Goal: Transaction & Acquisition: Purchase product/service

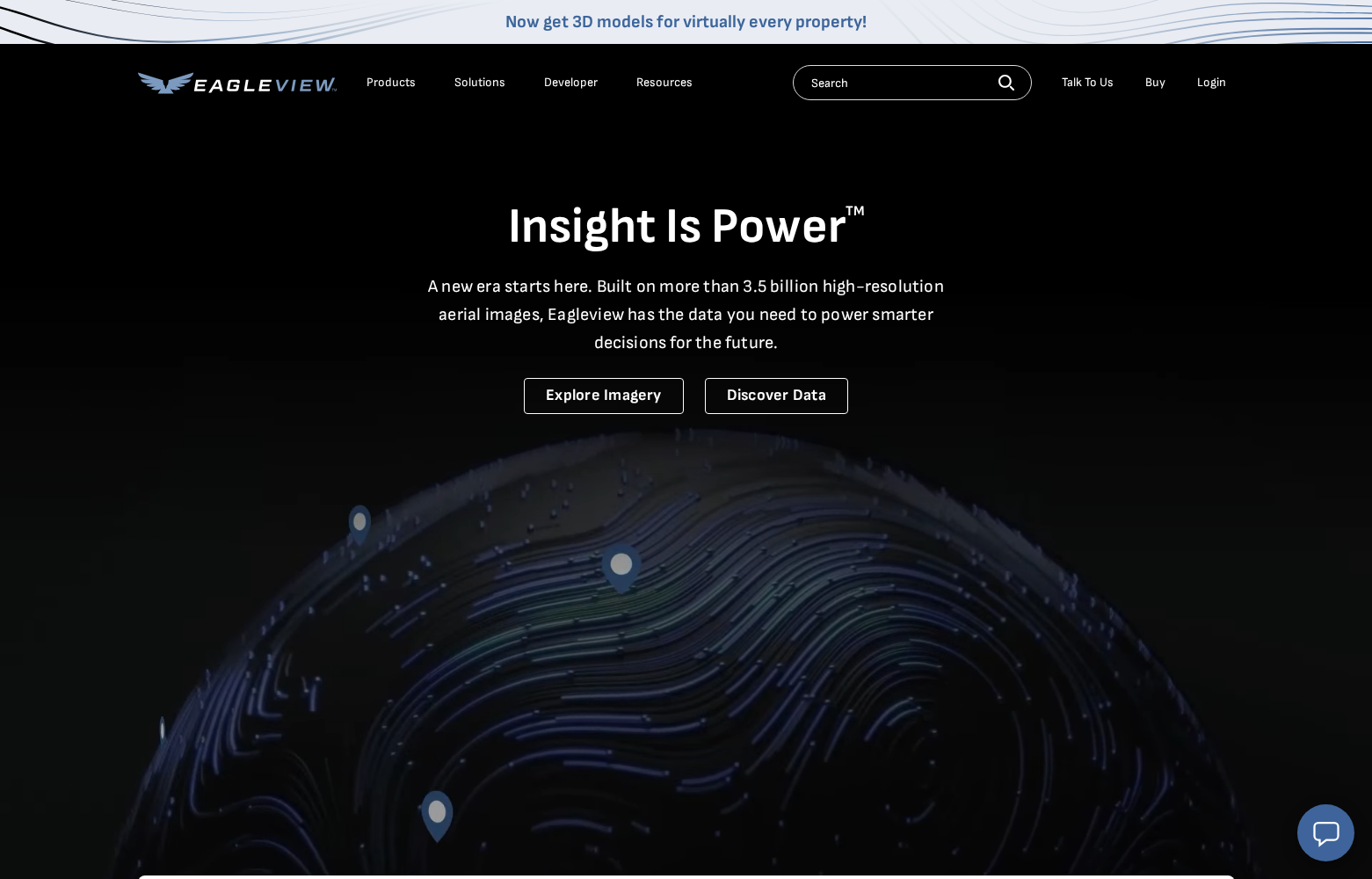
click at [1217, 90] on div "Login" at bounding box center [1212, 83] width 29 height 16
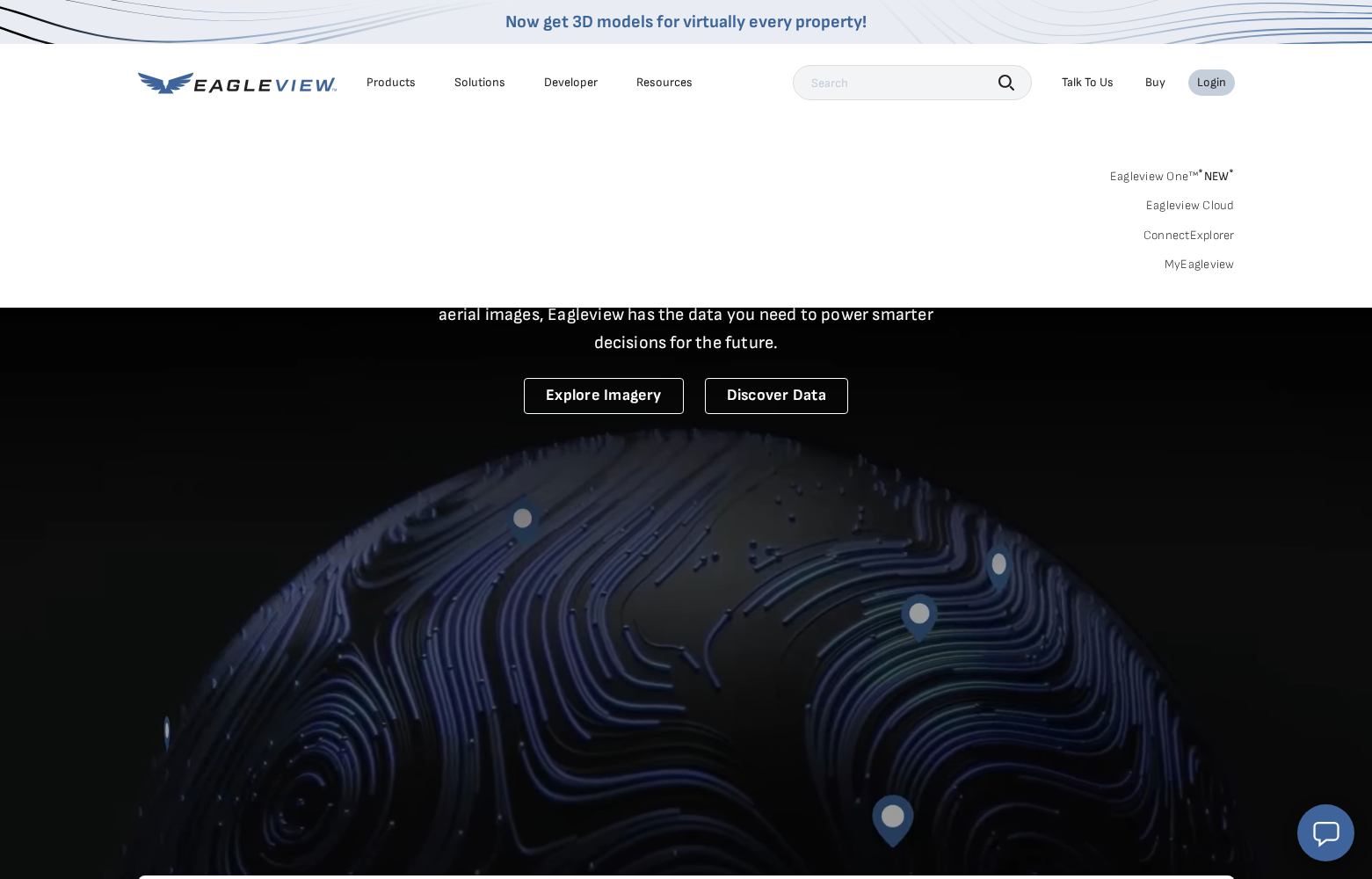
click at [1206, 78] on div "Login" at bounding box center [1212, 83] width 29 height 16
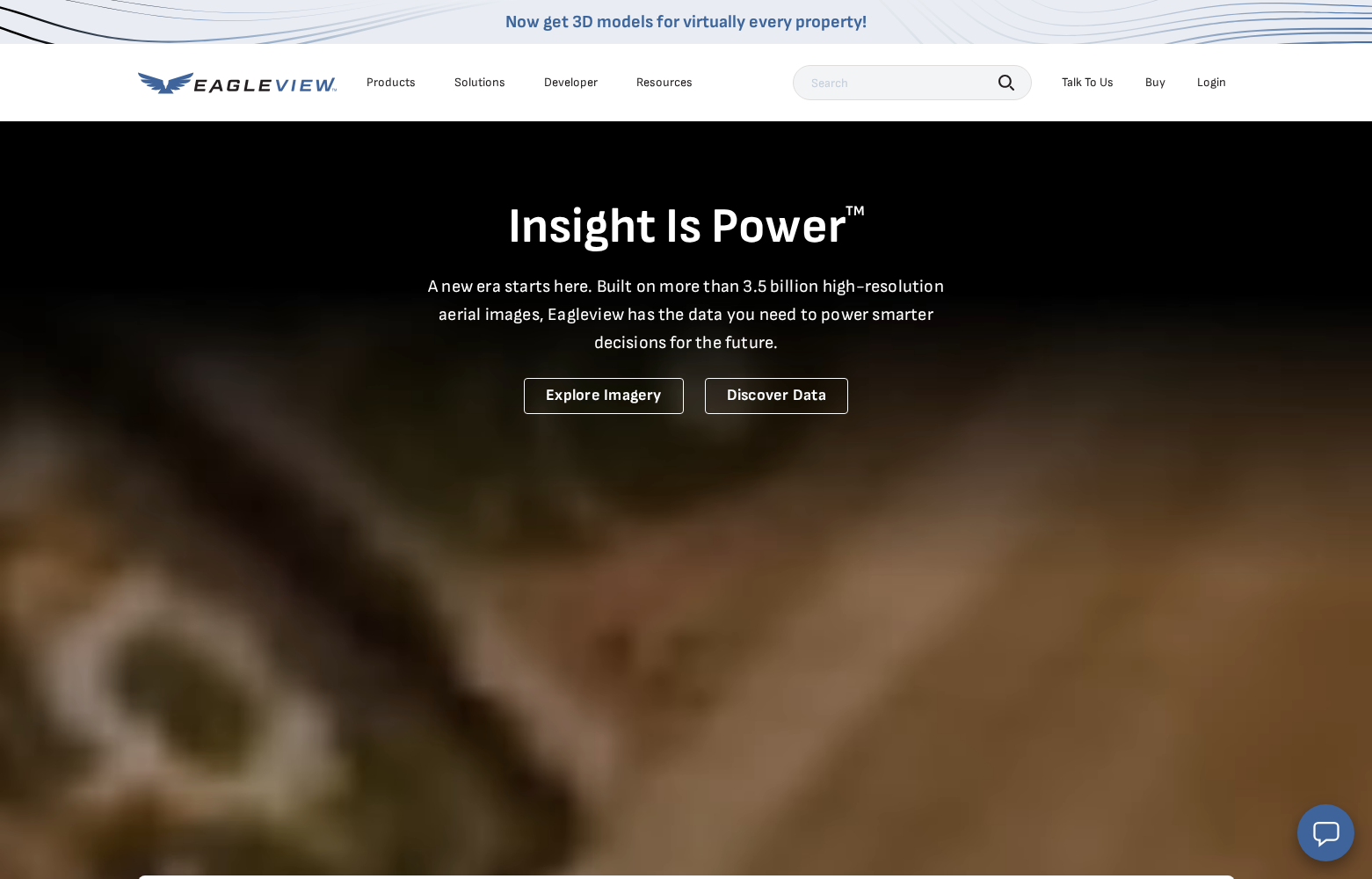
click at [1220, 73] on li "Login" at bounding box center [1212, 83] width 47 height 26
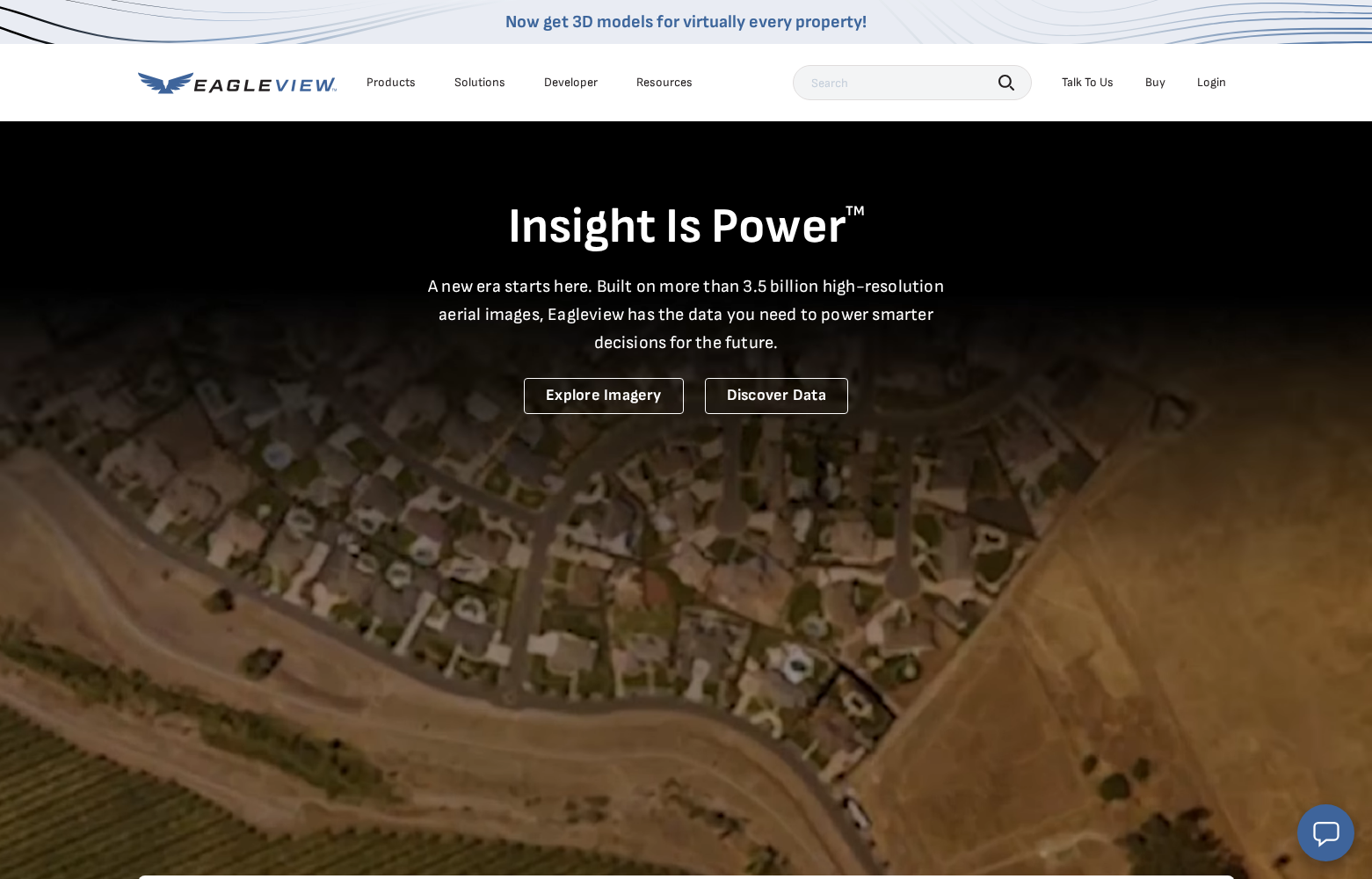
click at [1212, 84] on div "Login" at bounding box center [1212, 83] width 29 height 16
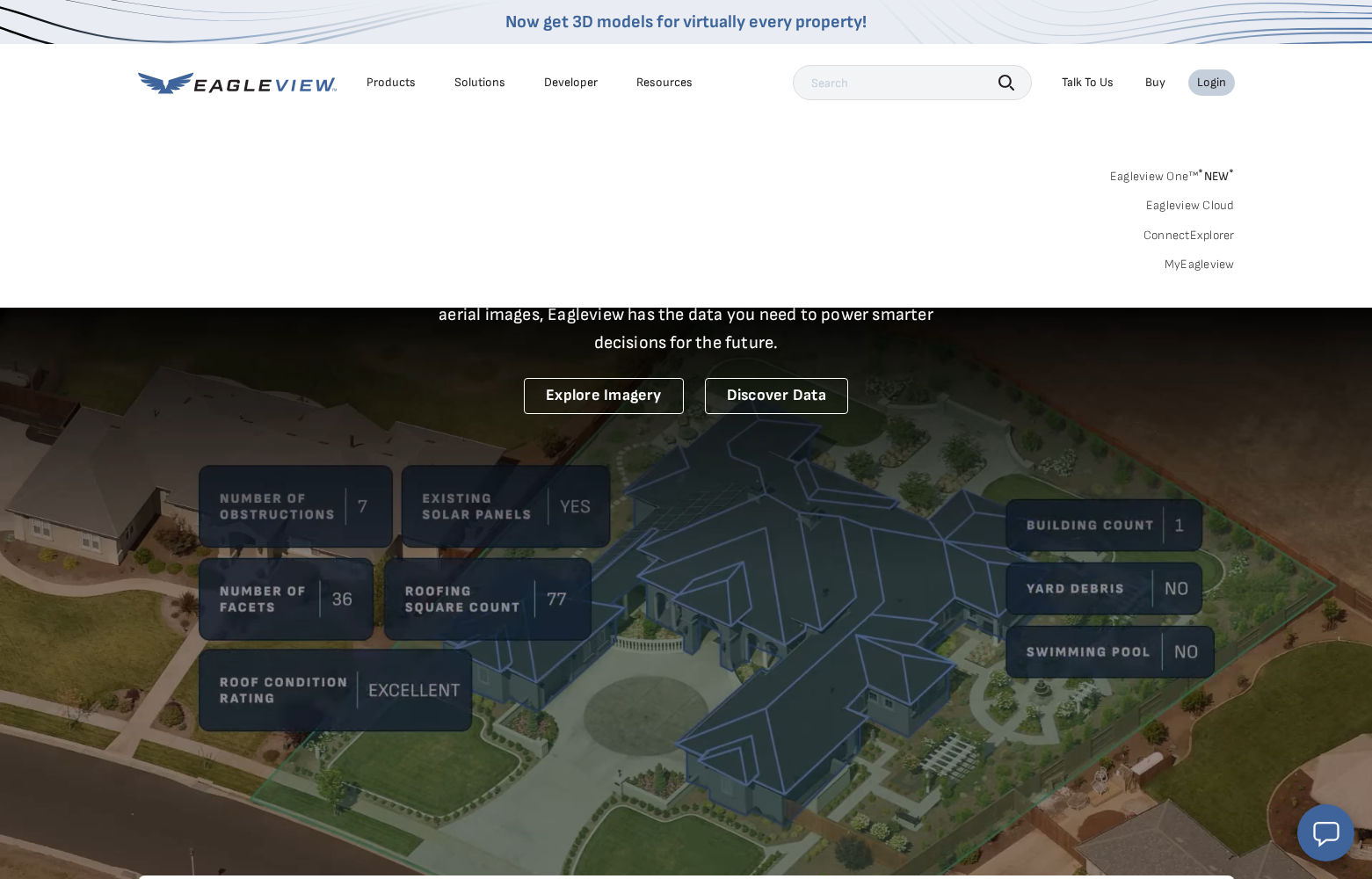
click at [1193, 268] on link "MyEagleview" at bounding box center [1200, 265] width 70 height 16
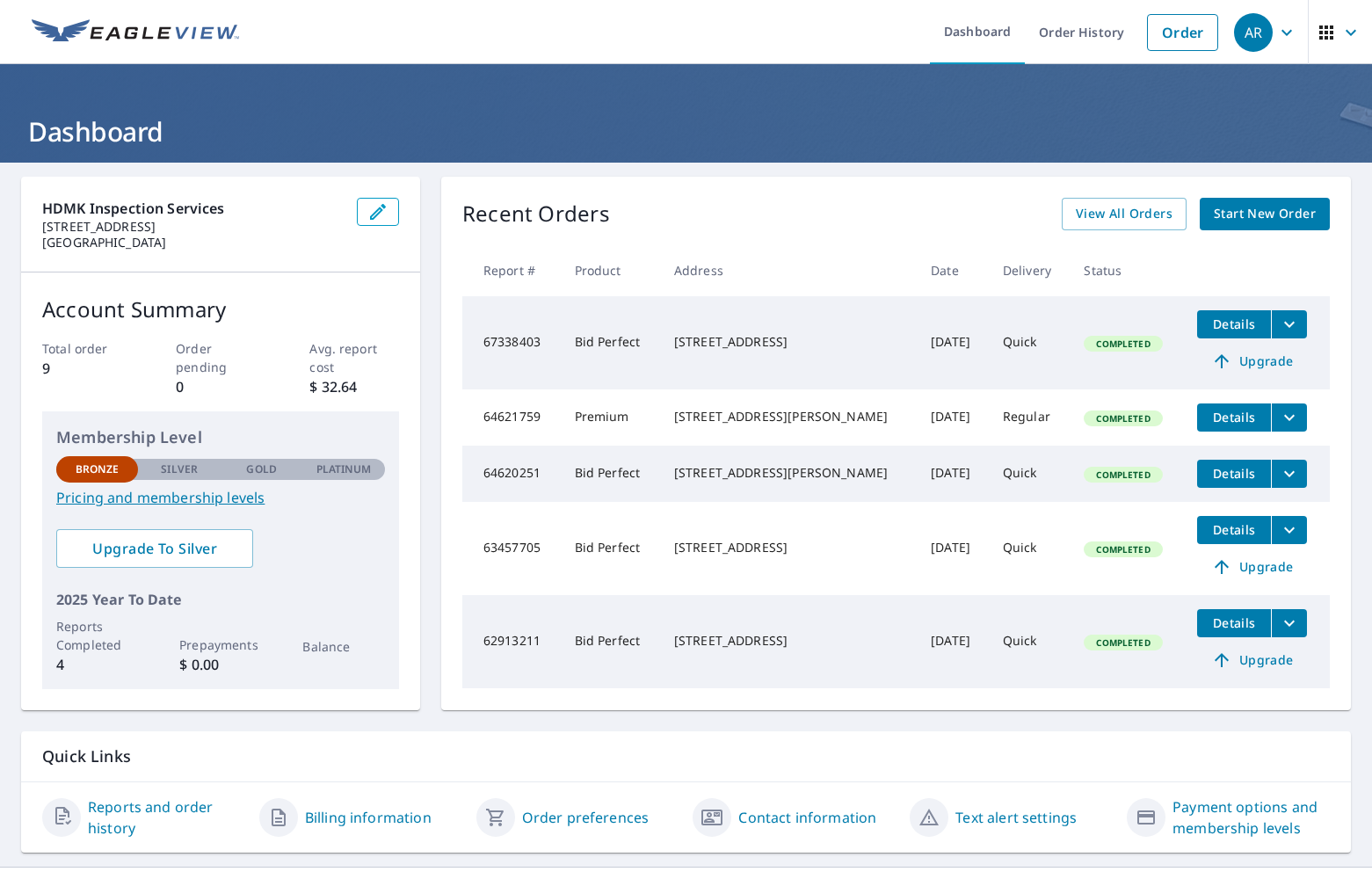
click at [1281, 317] on icon "filesDropdownBtn-67338403" at bounding box center [1289, 324] width 21 height 21
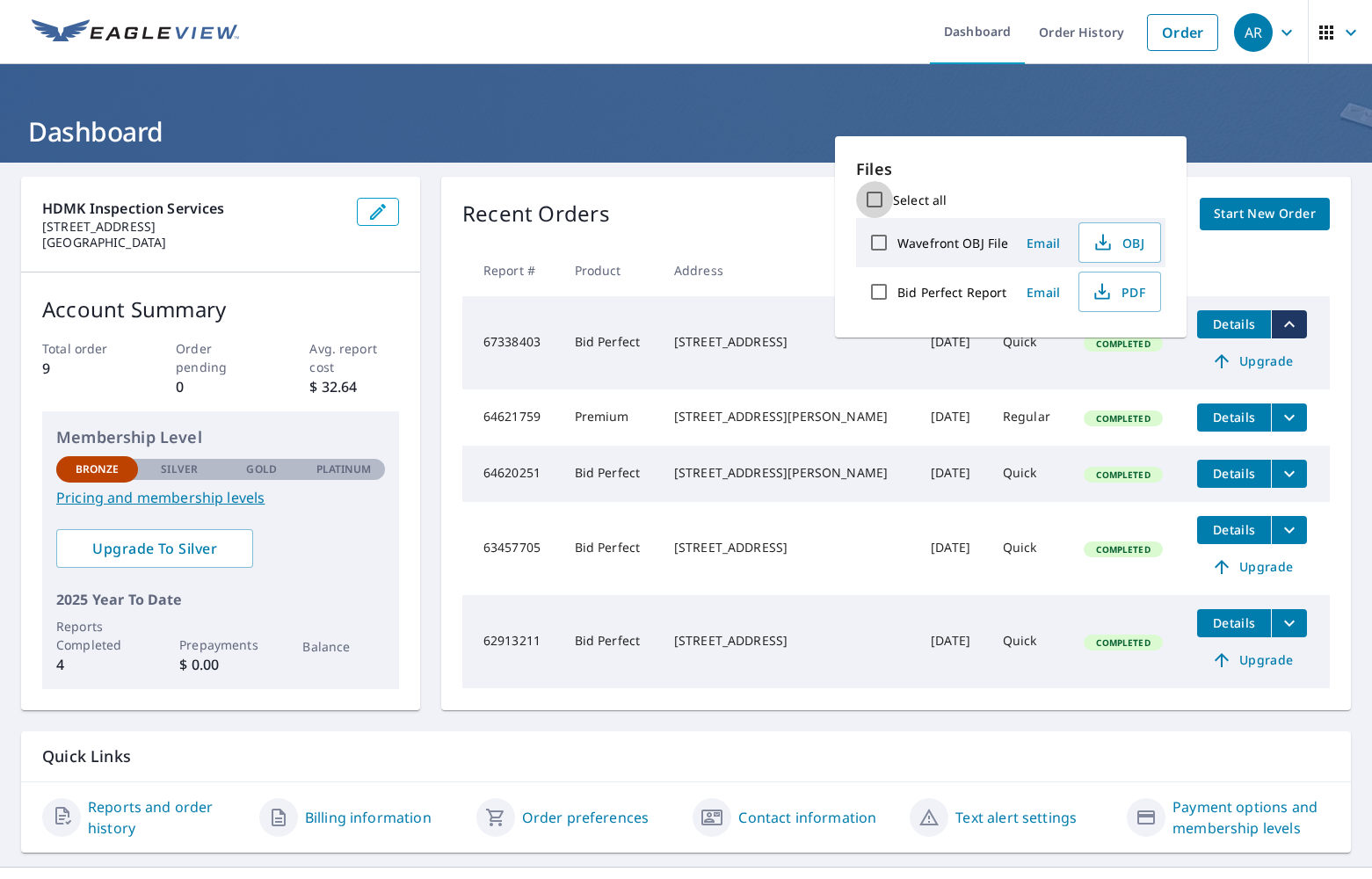
click at [879, 197] on input "Select all" at bounding box center [875, 200] width 37 height 37
checkbox input "true"
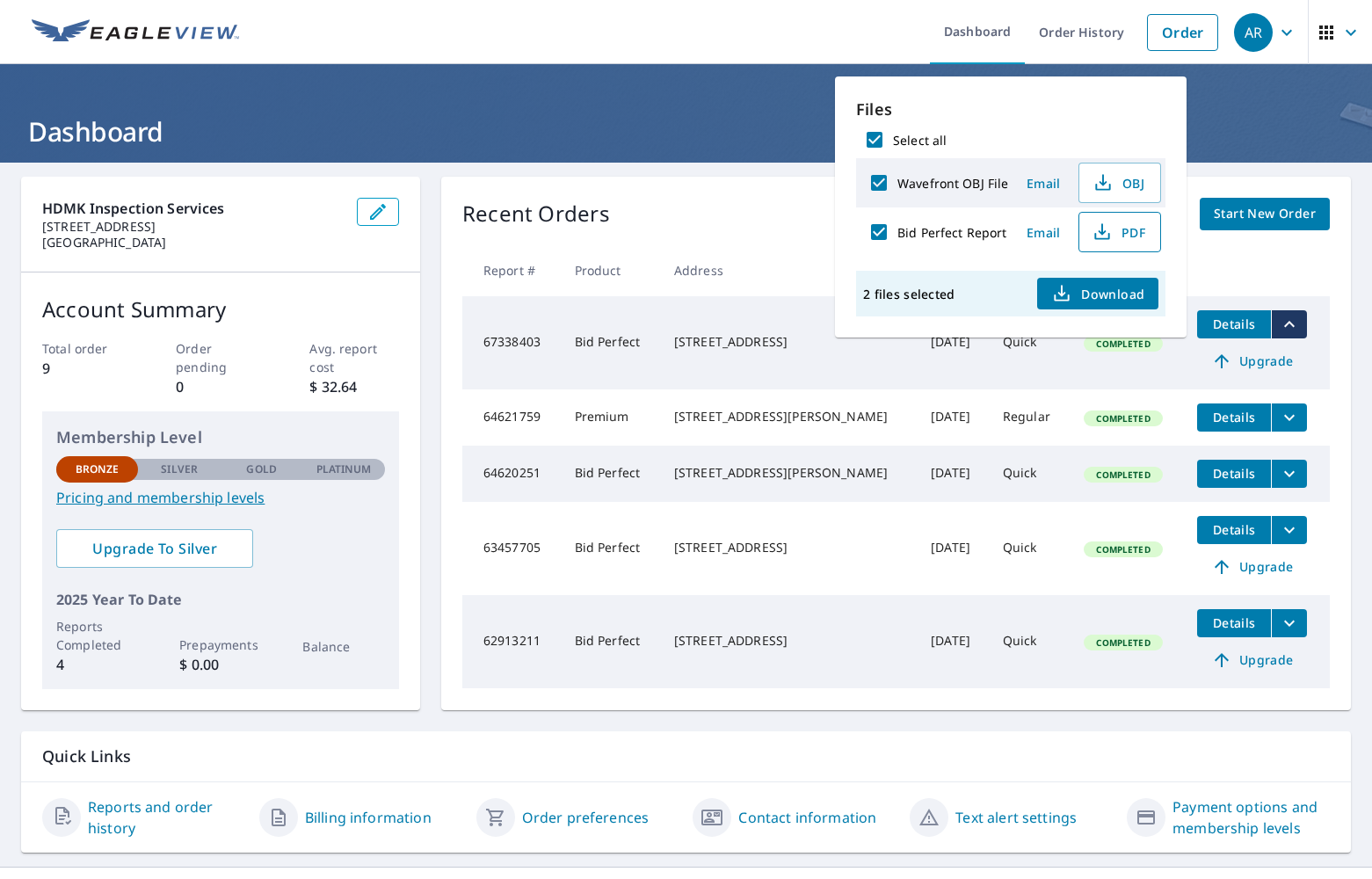
click at [1119, 244] on button "PDF" at bounding box center [1120, 232] width 83 height 40
click at [660, 202] on div "Recent Orders View All Orders Start New Order" at bounding box center [896, 214] width 868 height 33
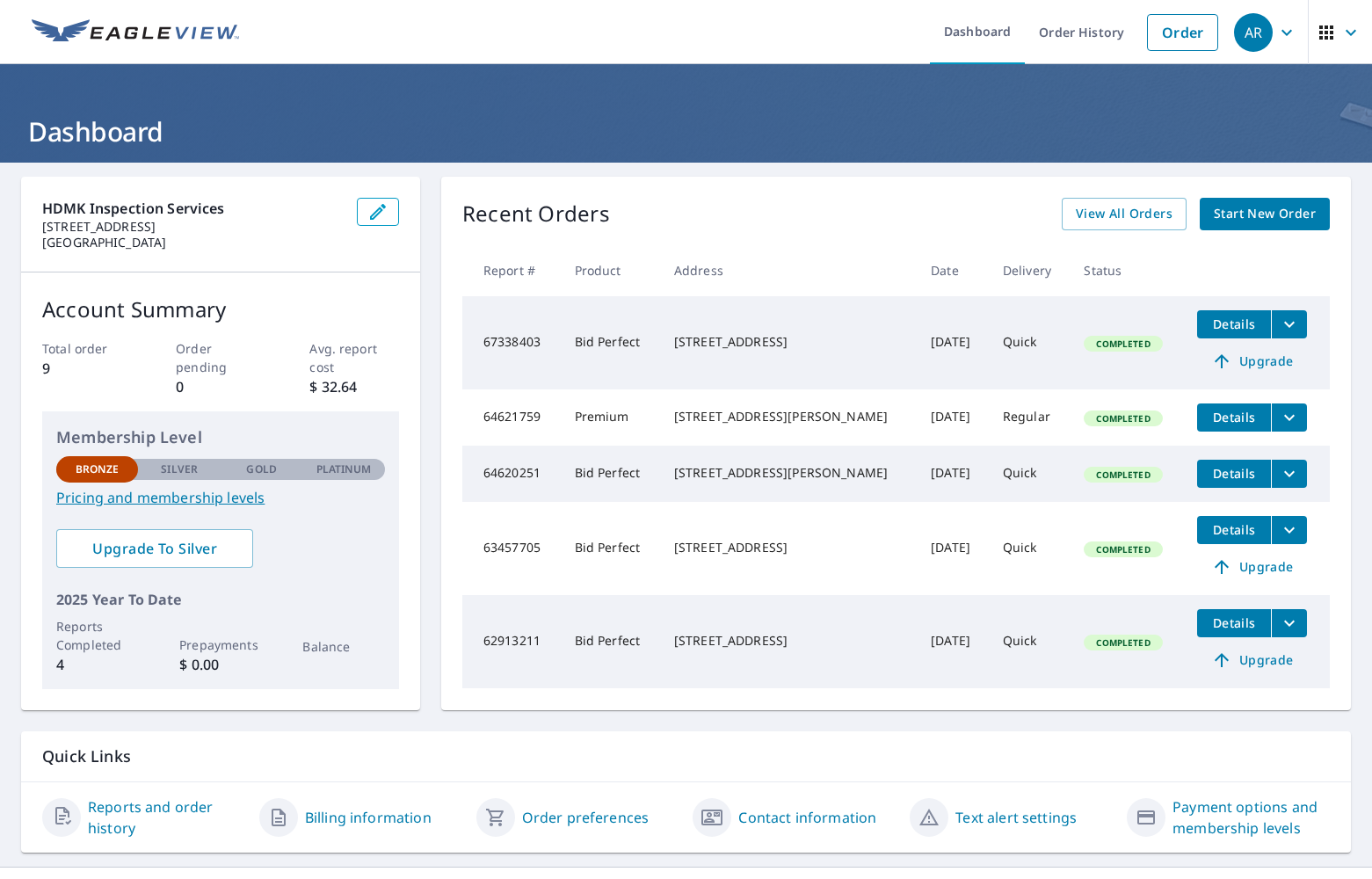
click at [1256, 214] on span "Start New Order" at bounding box center [1266, 214] width 102 height 22
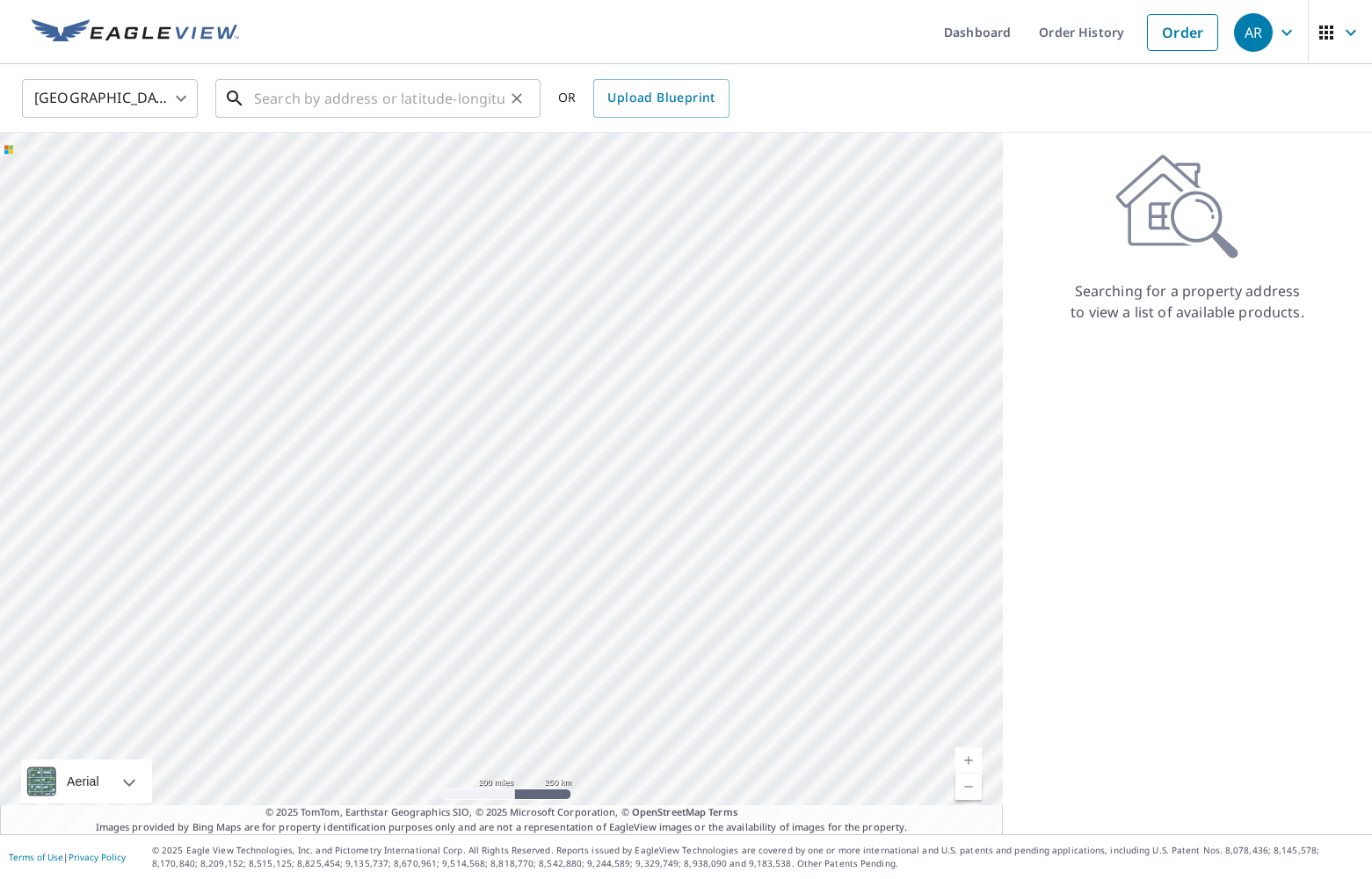
click at [346, 107] on input "text" at bounding box center [379, 98] width 251 height 49
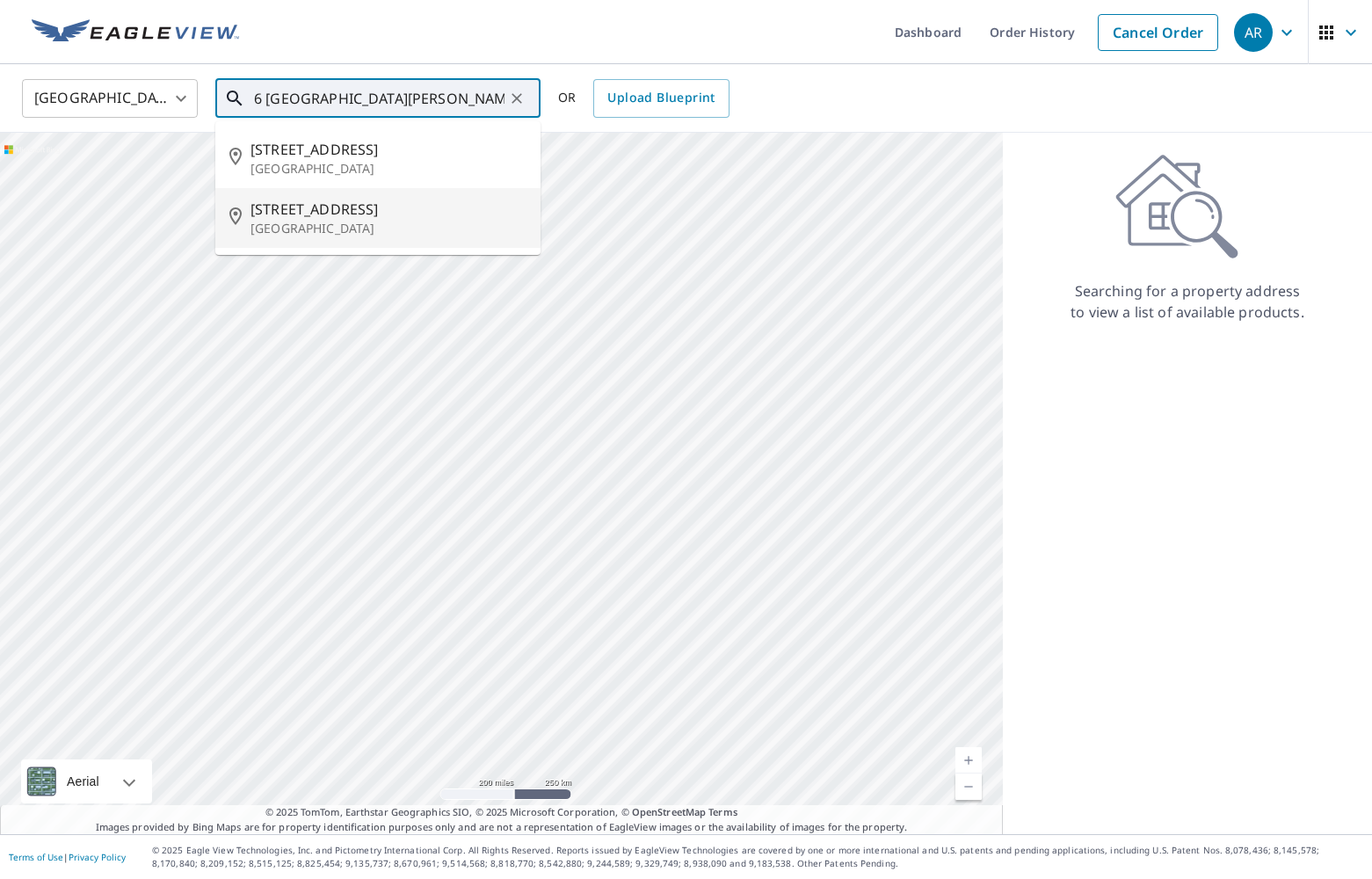
click at [347, 223] on p "[GEOGRAPHIC_DATA]" at bounding box center [389, 229] width 276 height 18
type input "[STREET_ADDRESS]"
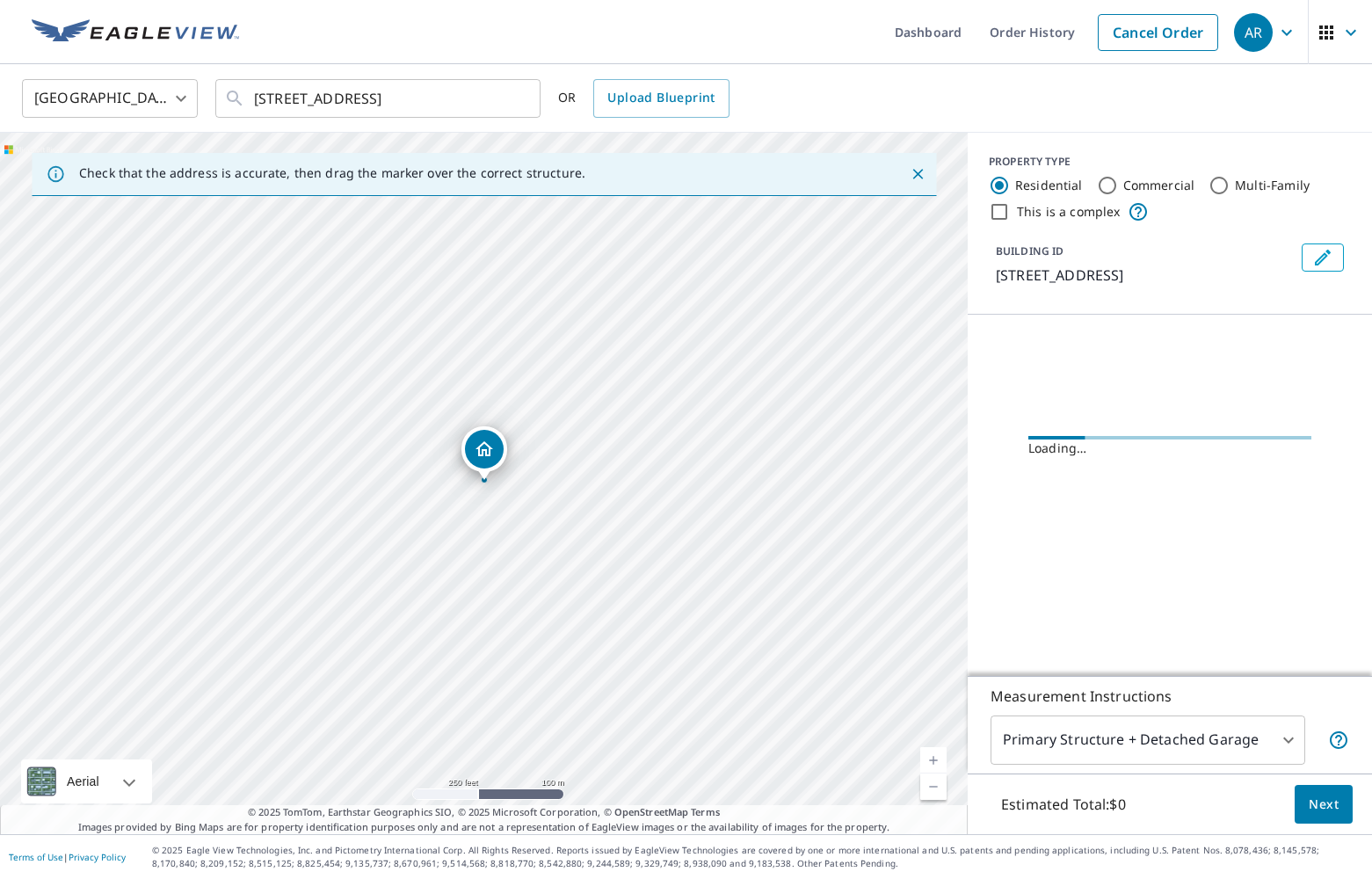
click at [531, 496] on div "[STREET_ADDRESS]" at bounding box center [484, 483] width 968 height 701
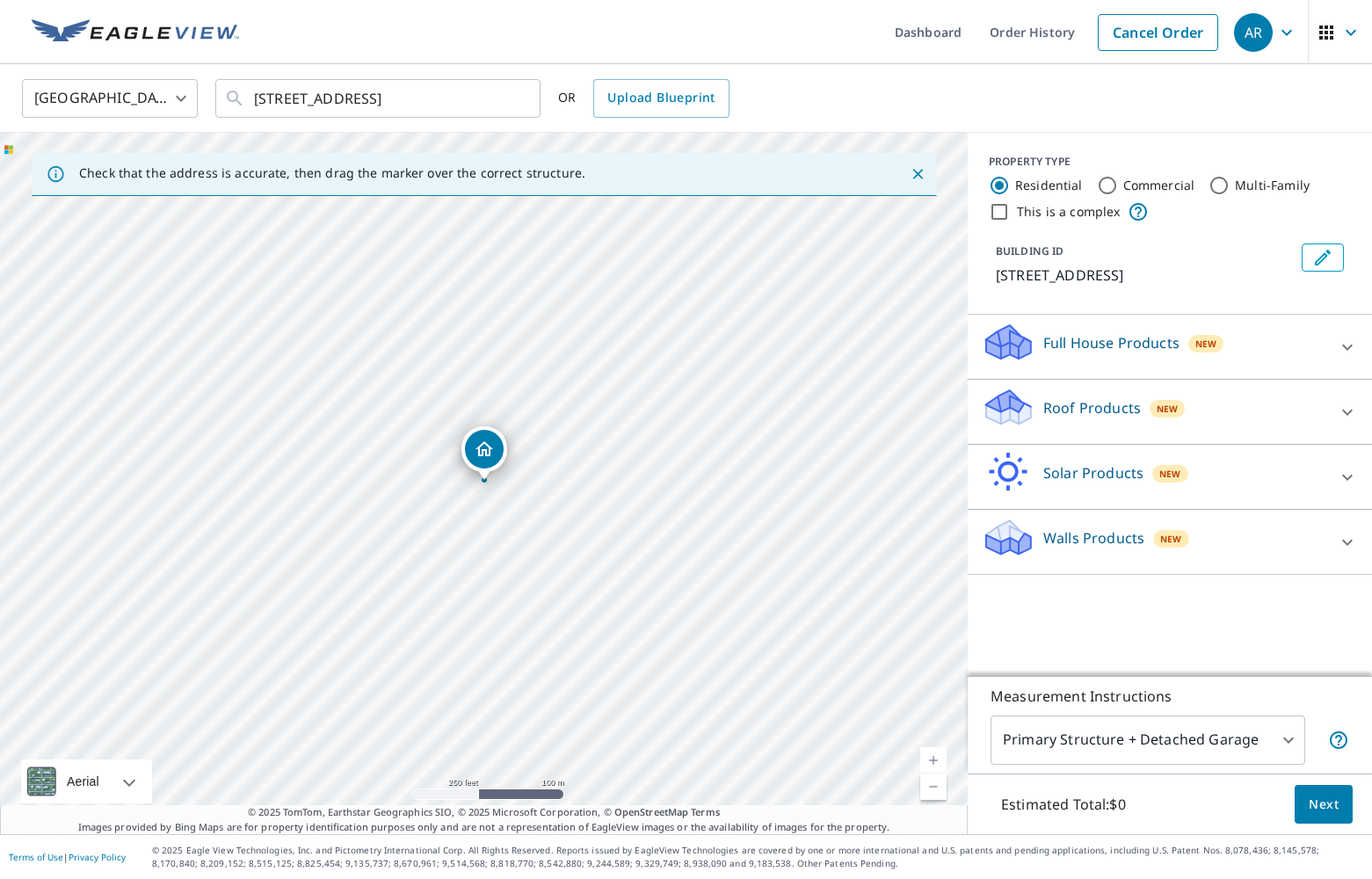
click at [513, 483] on div "[STREET_ADDRESS]" at bounding box center [484, 483] width 968 height 701
click at [518, 485] on div "[STREET_ADDRESS]" at bounding box center [484, 483] width 968 height 701
click at [931, 763] on link "Current Level 17, Zoom In" at bounding box center [934, 760] width 26 height 26
click at [931, 763] on link "Current Level 18, Zoom In" at bounding box center [934, 760] width 26 height 26
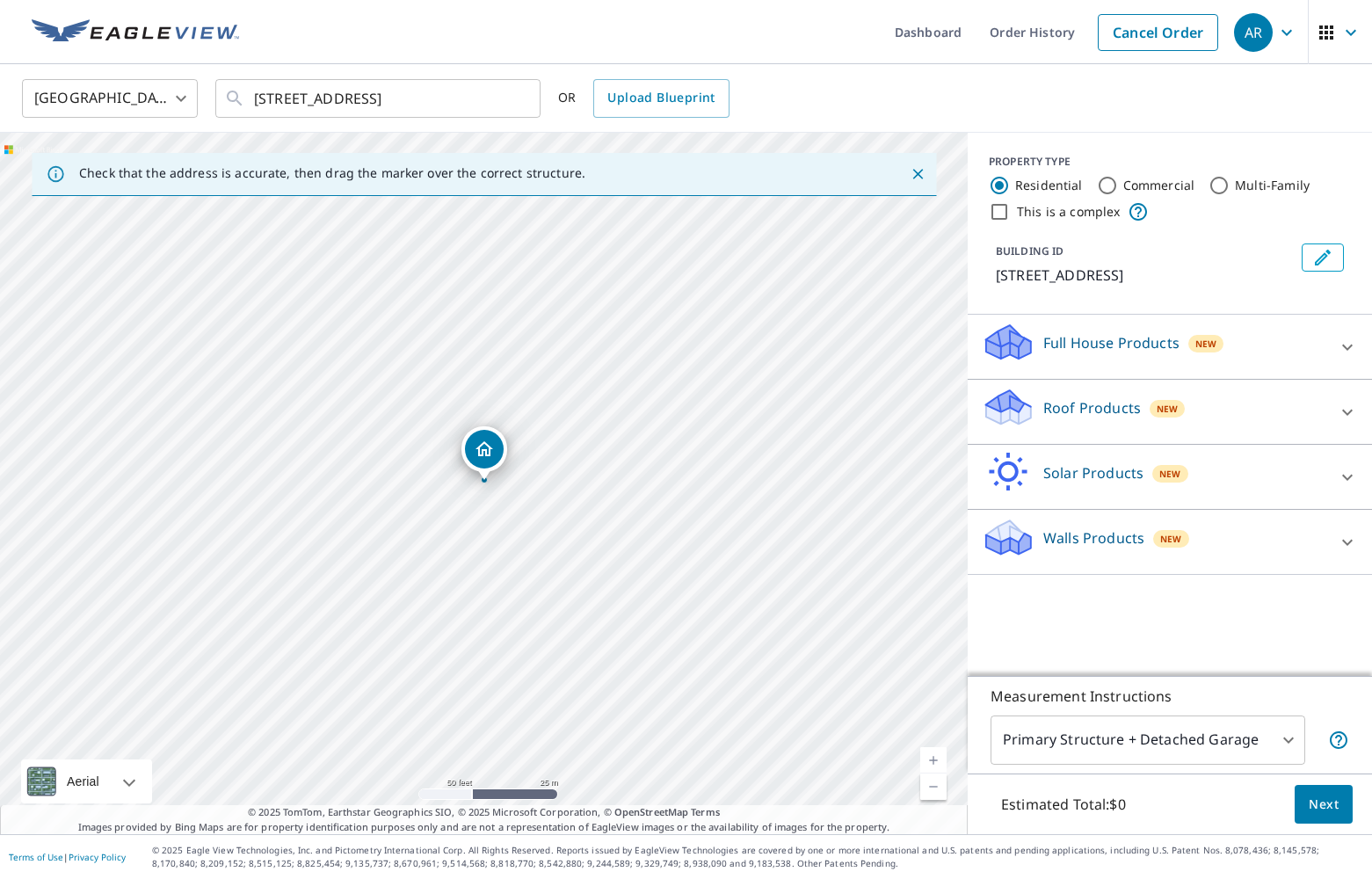
click at [931, 763] on link "Current Level 19, Zoom In" at bounding box center [934, 760] width 26 height 26
click at [931, 763] on link "Current Level 20, Zoom In Disabled" at bounding box center [934, 760] width 26 height 26
click at [935, 760] on link "Current Level 20, Zoom In Disabled" at bounding box center [934, 760] width 26 height 26
